Goal: Information Seeking & Learning: Learn about a topic

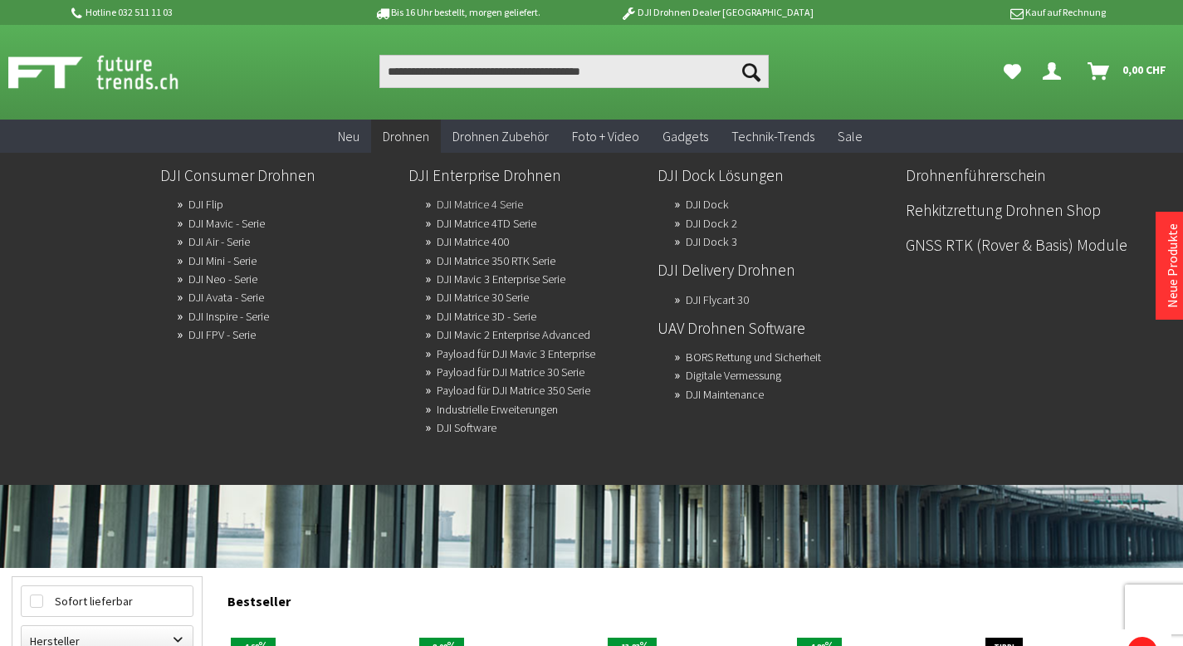
click at [468, 203] on link "DJI Matrice 4 Serie" at bounding box center [480, 204] width 86 height 23
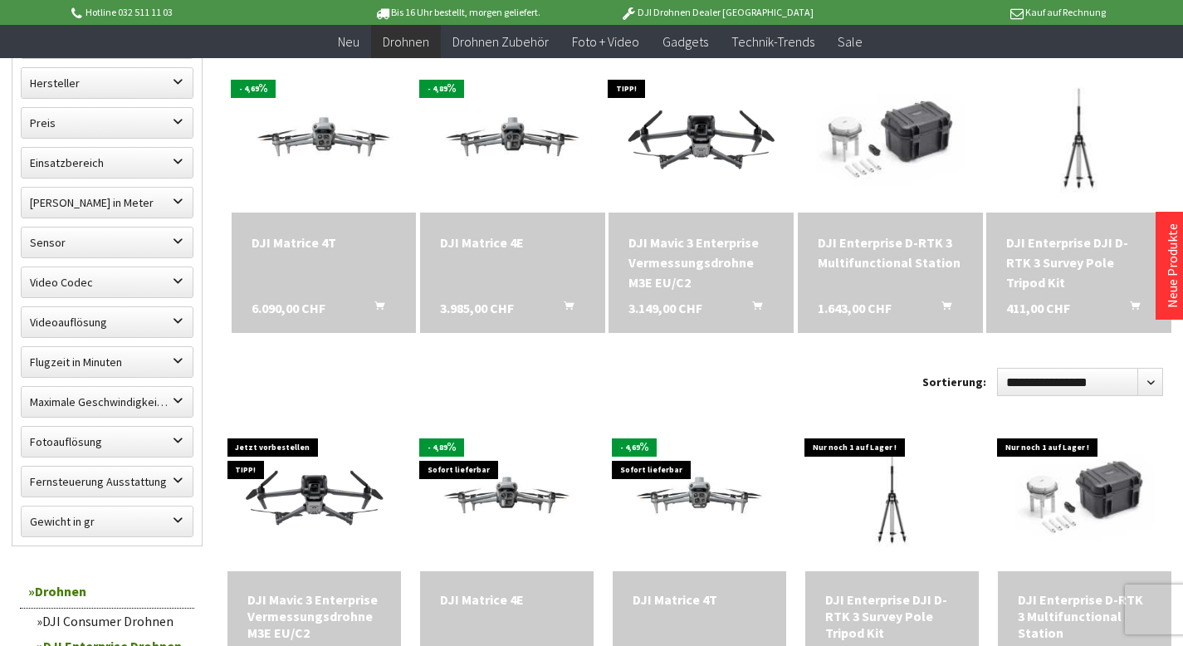
scroll to position [498, 0]
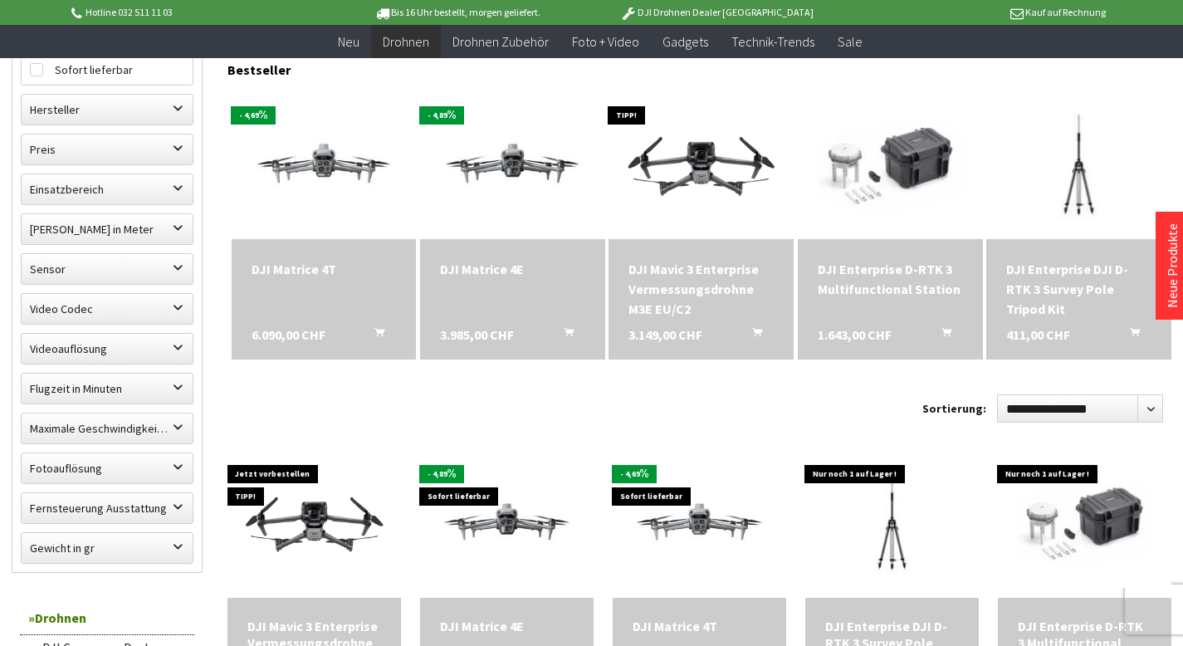
click at [303, 291] on div "DJI Matrice 4T 6.090,00 CHF In den Warenkorb" at bounding box center [324, 299] width 185 height 120
click at [295, 272] on div "DJI Matrice 4T" at bounding box center [323, 269] width 145 height 20
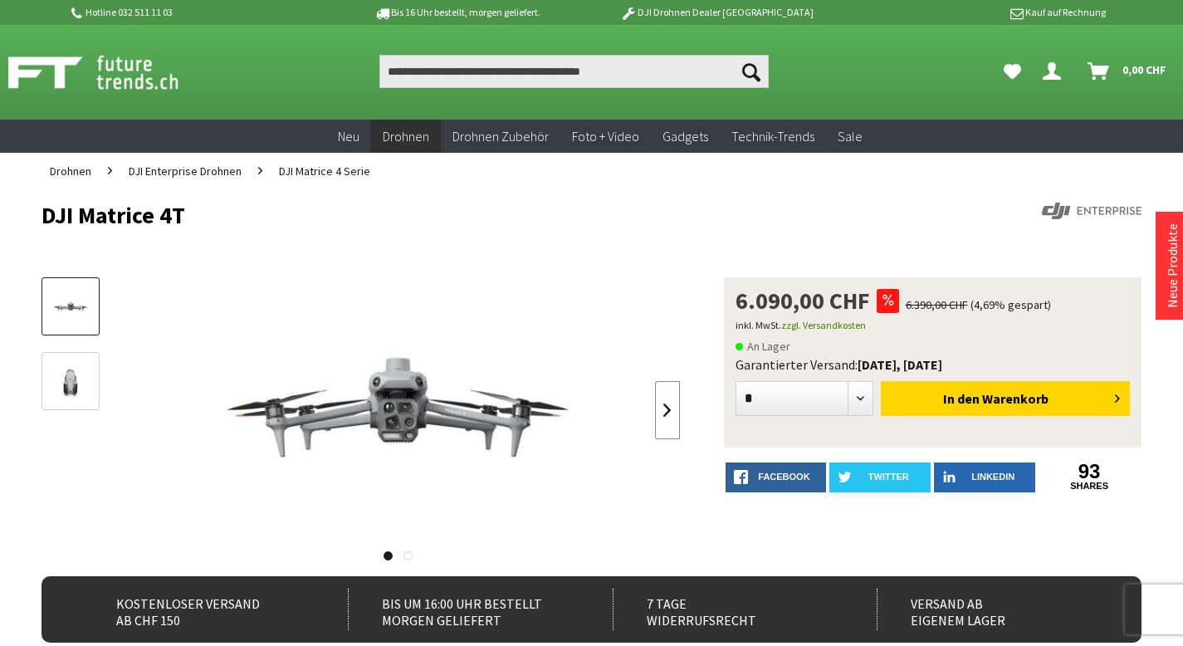
click at [674, 412] on link at bounding box center [667, 410] width 25 height 58
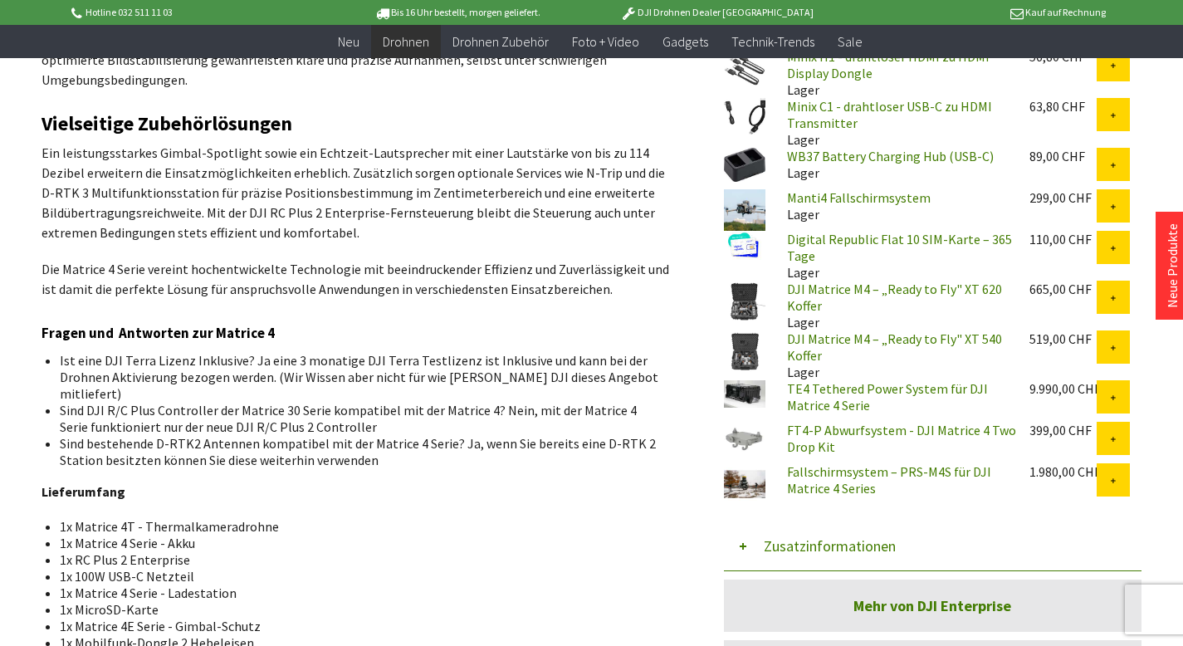
scroll to position [1162, 0]
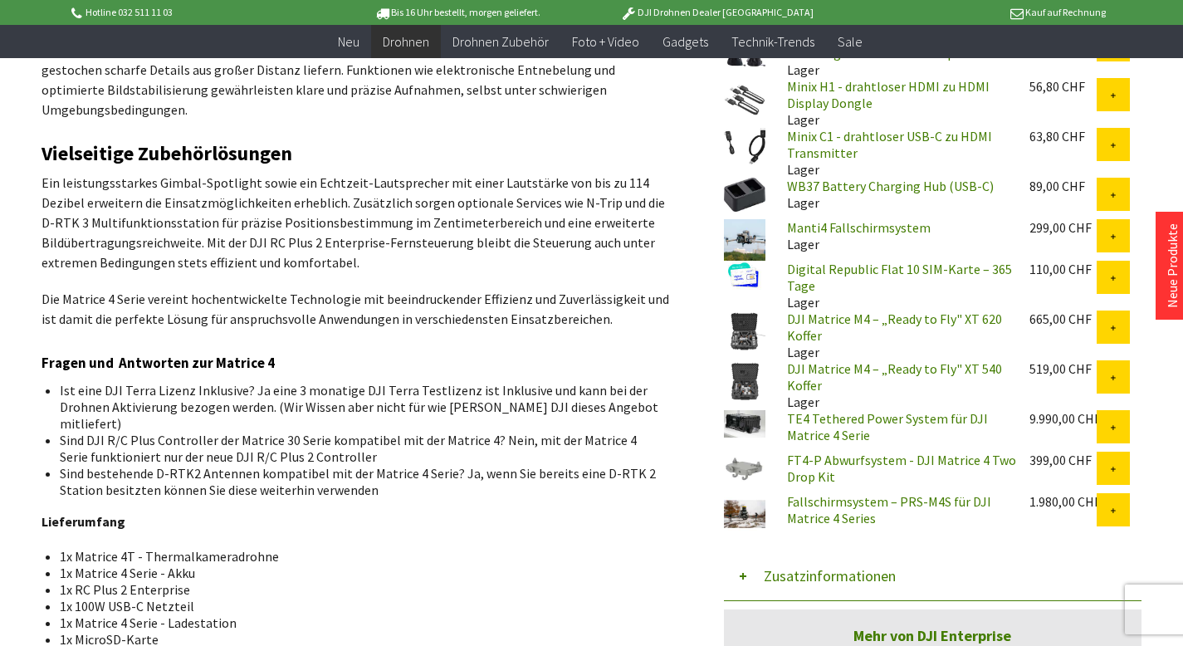
click at [794, 323] on link "DJI Matrice M4 – „Ready to Fly" XT 620 Koffer" at bounding box center [894, 326] width 215 height 33
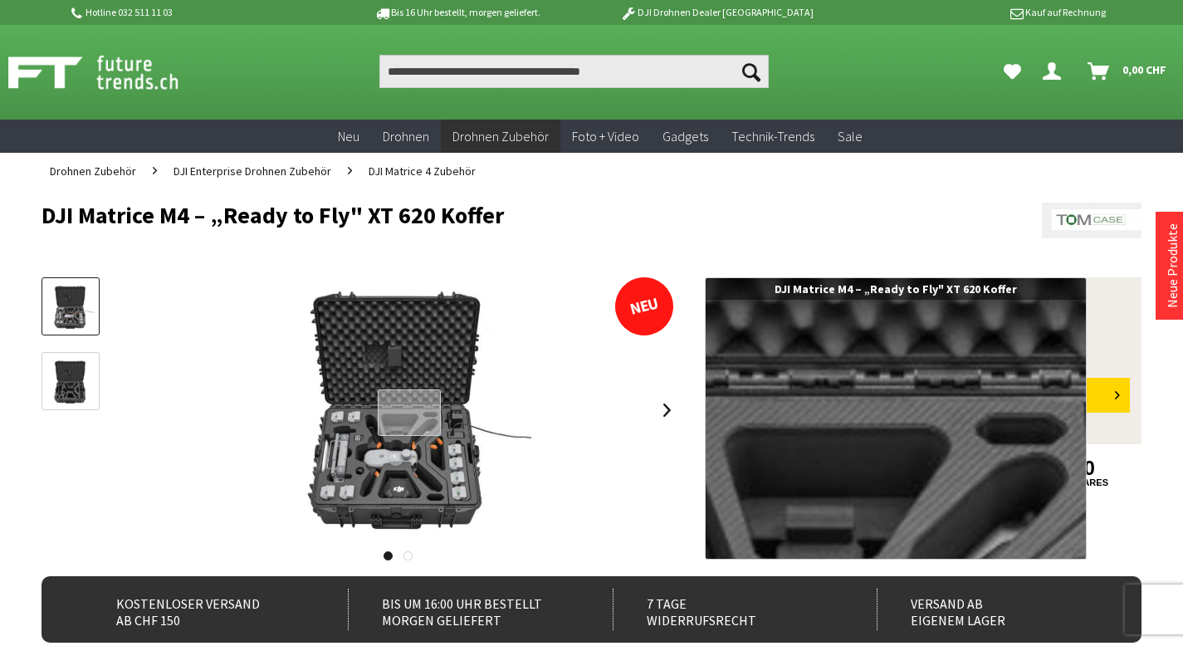
click at [409, 413] on div at bounding box center [410, 412] width 64 height 47
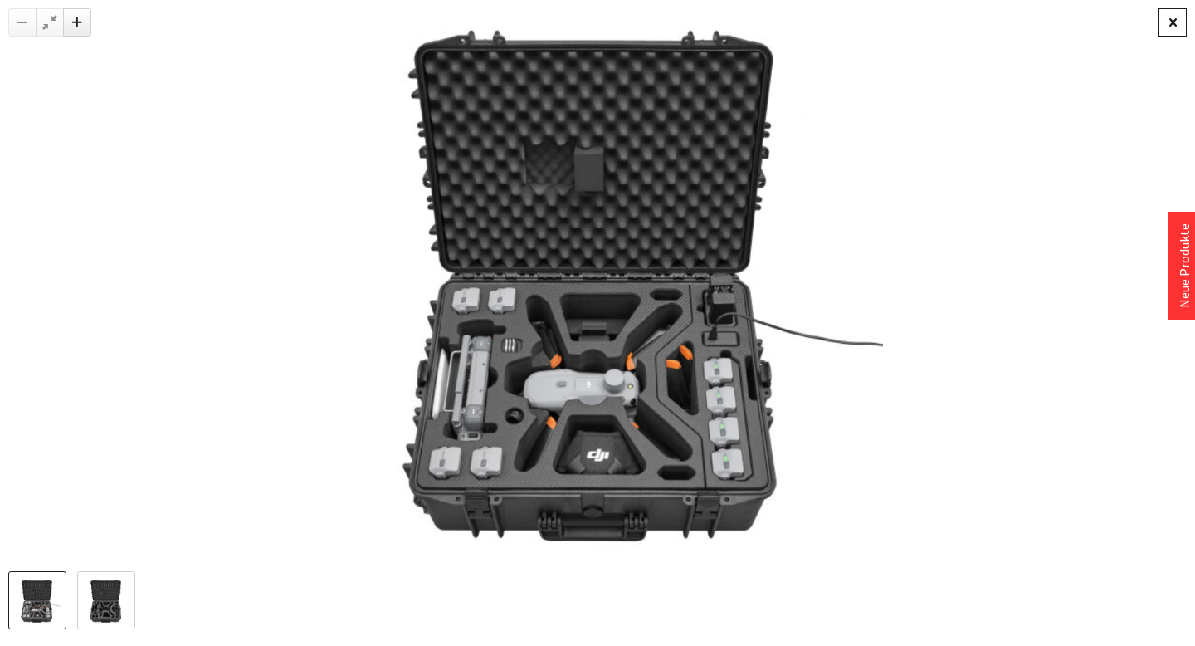
click at [1174, 25] on div at bounding box center [1173, 22] width 28 height 28
